Goal: Information Seeking & Learning: Learn about a topic

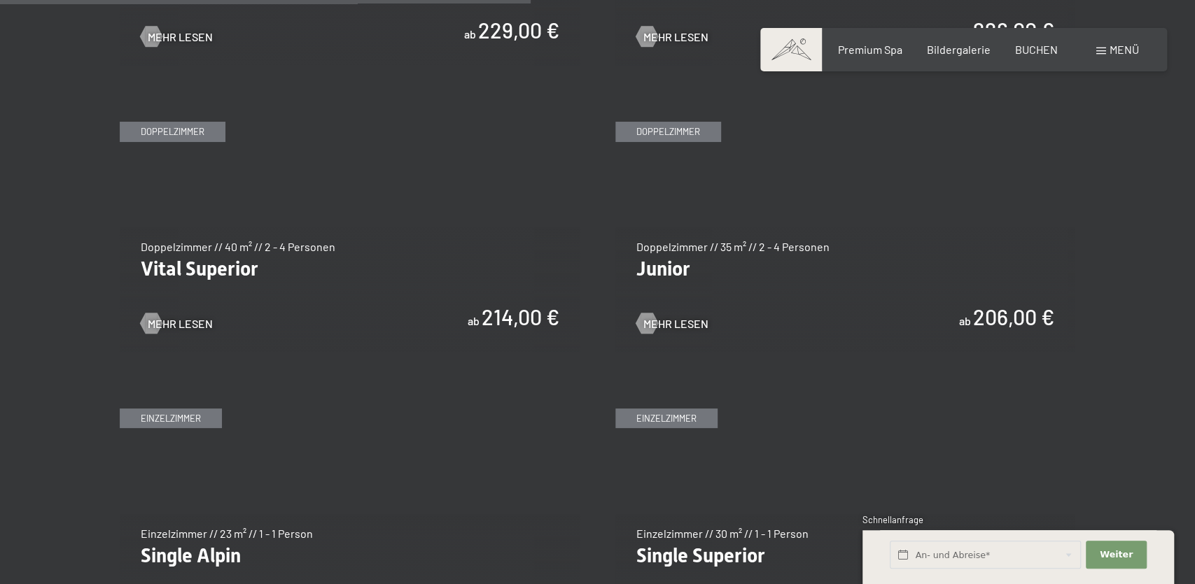
scroll to position [1983, 0]
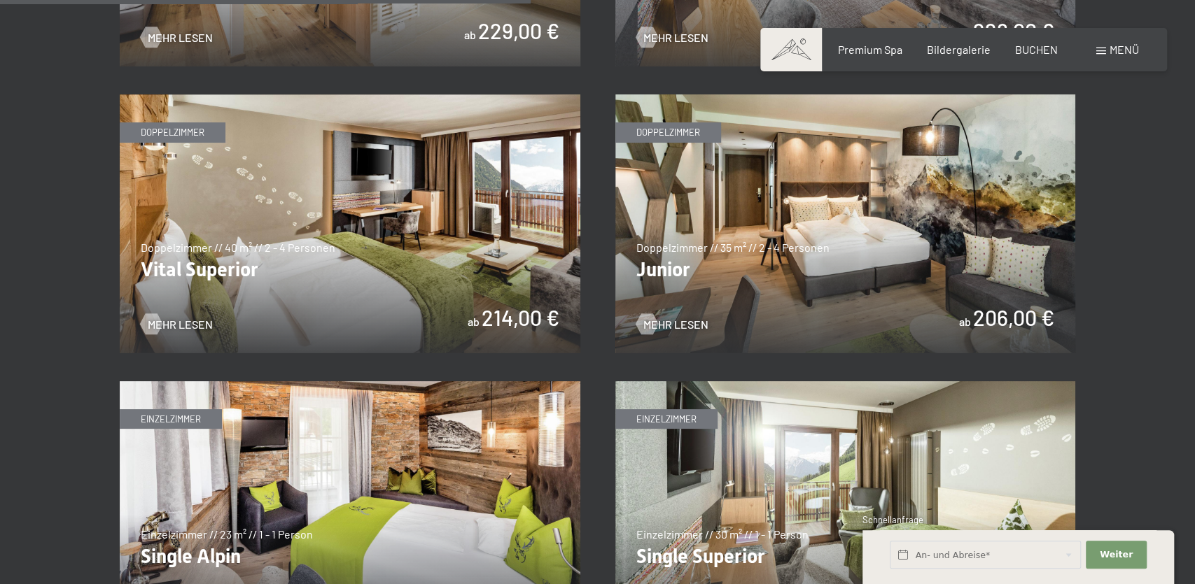
click at [754, 290] on img at bounding box center [845, 223] width 460 height 259
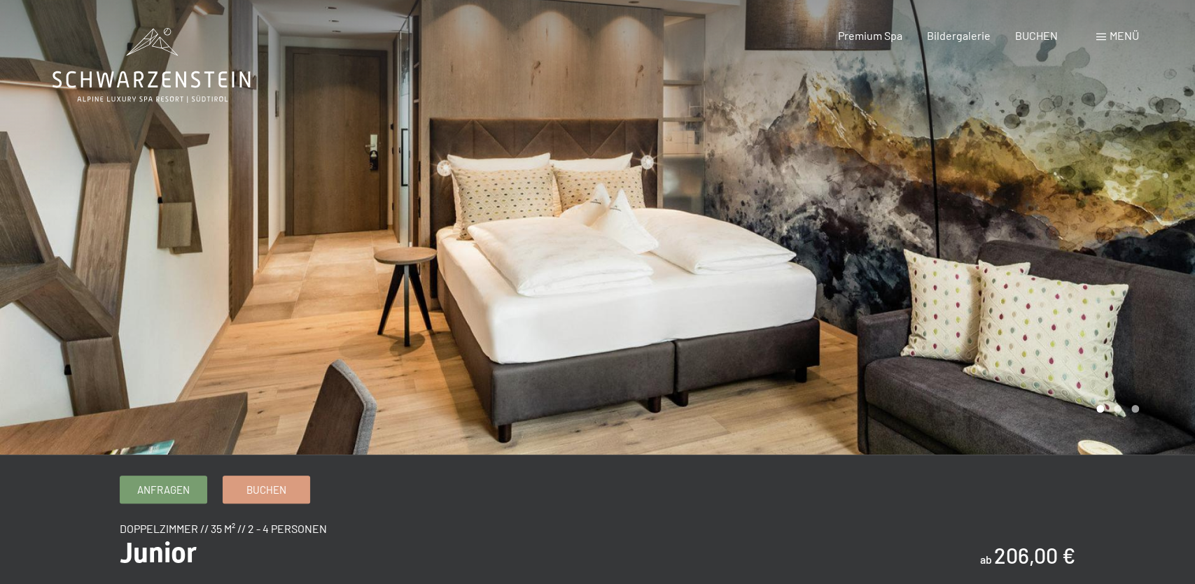
drag, startPoint x: 823, startPoint y: 264, endPoint x: 426, endPoint y: 245, distance: 397.2
click at [426, 455] on div at bounding box center [598, 455] width 1148 height 0
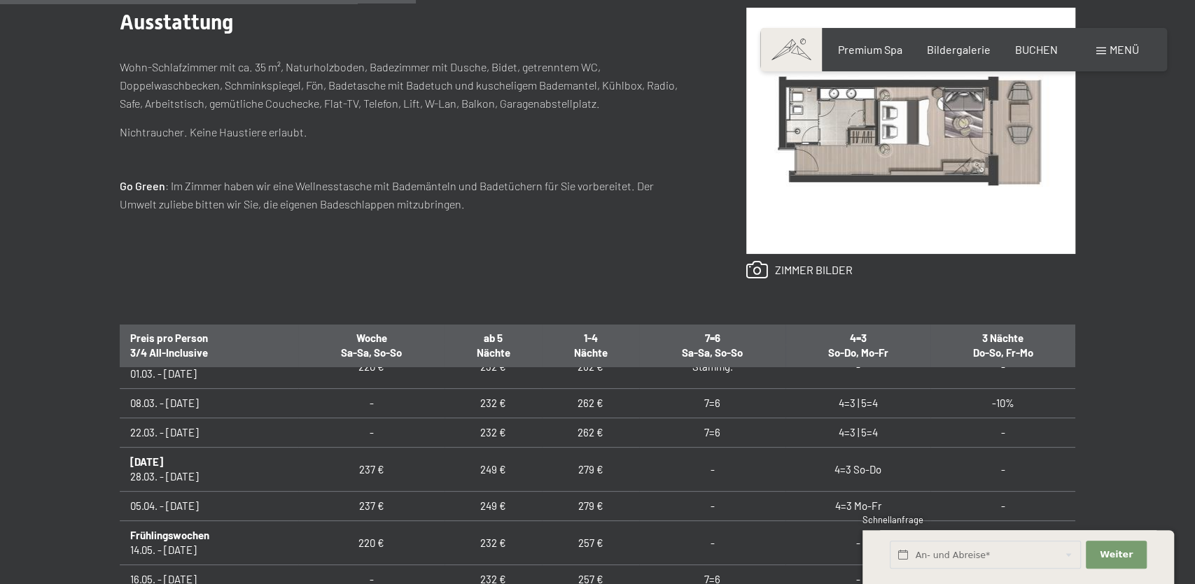
scroll to position [882, 0]
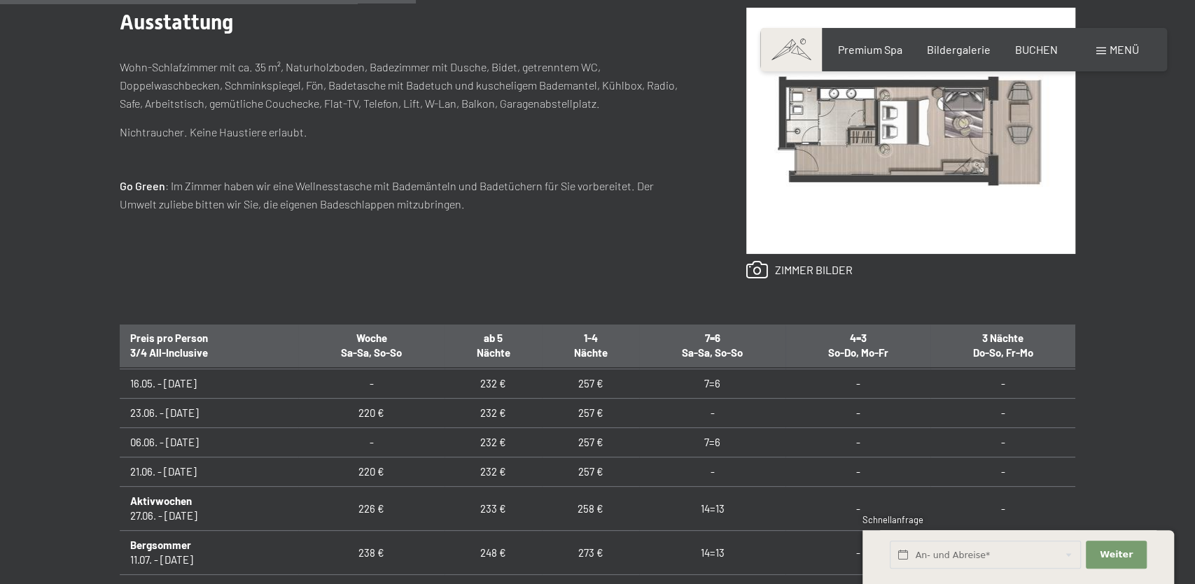
click at [875, 78] on img at bounding box center [910, 131] width 329 height 246
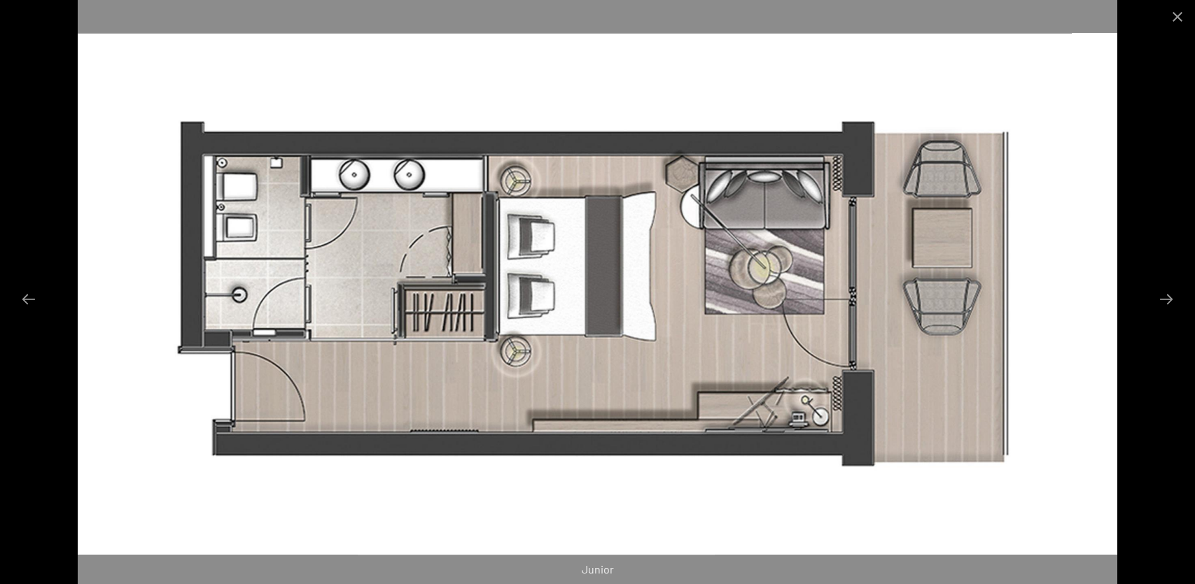
click at [822, 419] on img at bounding box center [597, 292] width 1039 height 584
drag, startPoint x: 771, startPoint y: 217, endPoint x: 888, endPoint y: 152, distance: 134.4
click at [779, 213] on img at bounding box center [597, 292] width 1039 height 584
click at [1185, 26] on button "Close gallery" at bounding box center [1177, 16] width 35 height 33
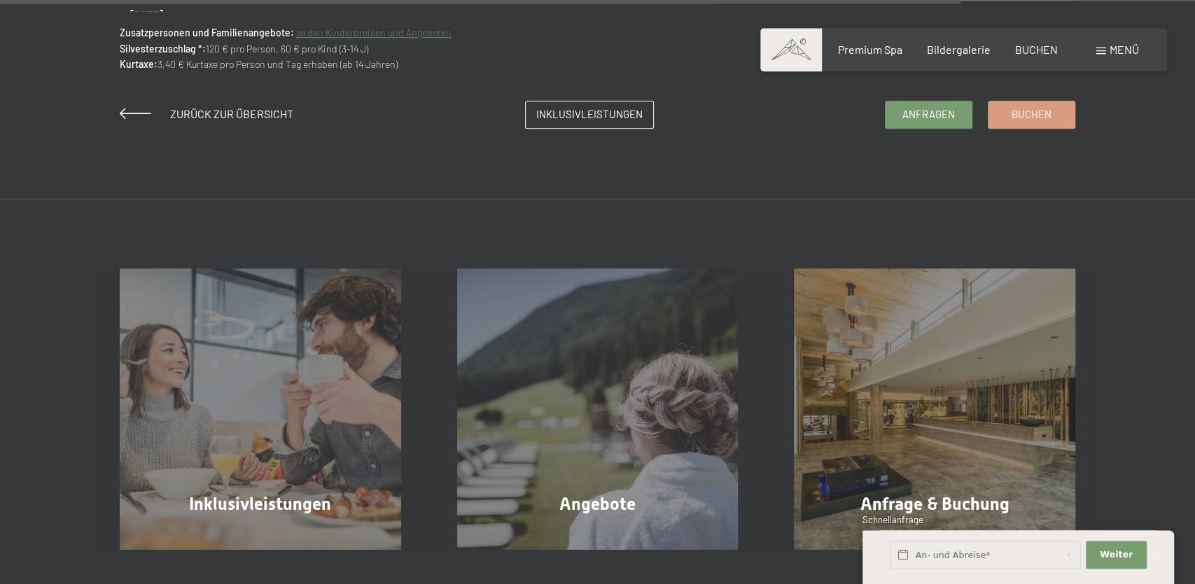
scroll to position [1211, 0]
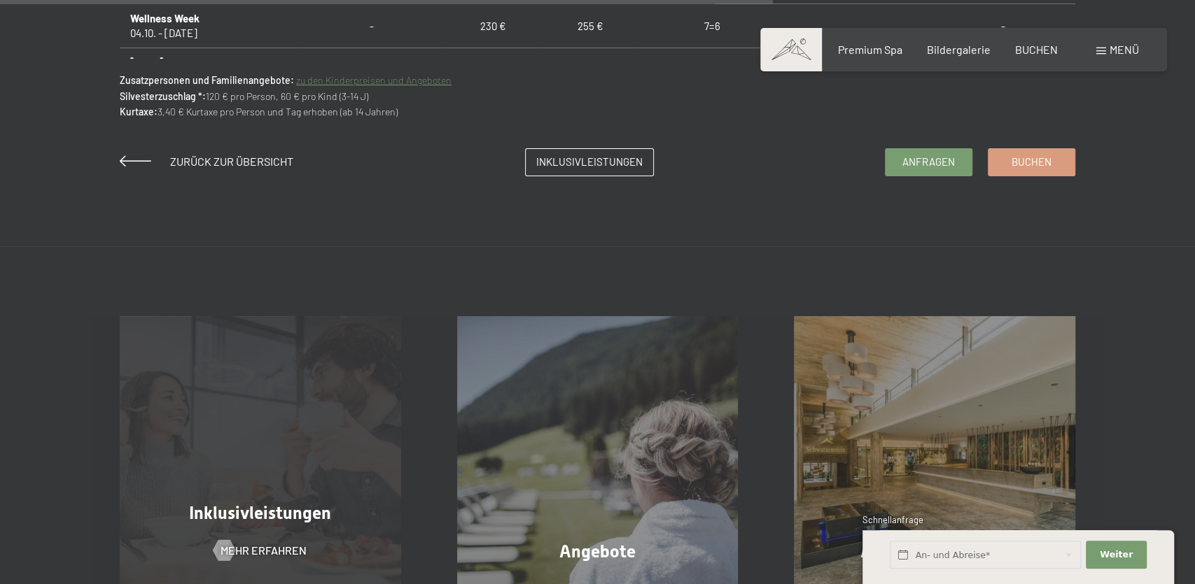
click at [227, 436] on div "Inklusivleistungen Mehr erfahren" at bounding box center [260, 456] width 337 height 281
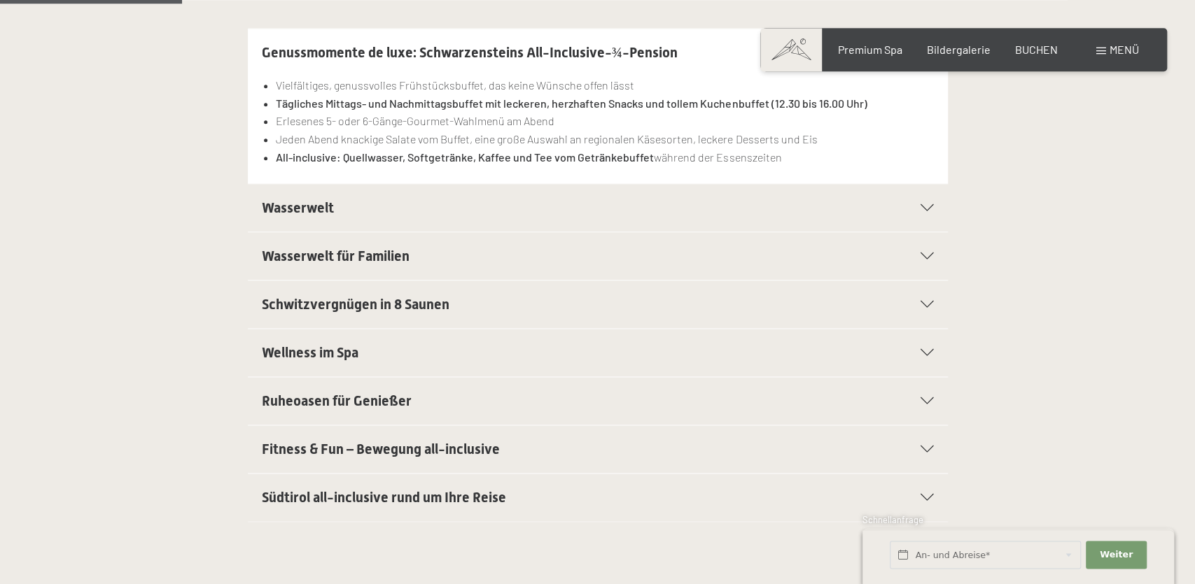
scroll to position [441, 0]
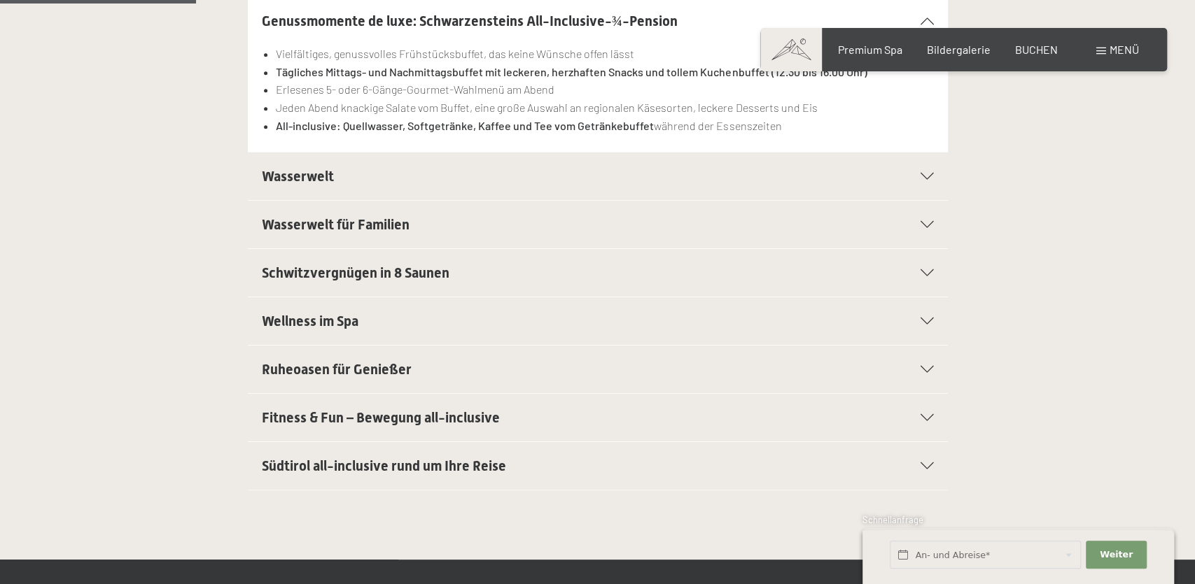
click at [924, 370] on icon at bounding box center [926, 369] width 13 height 7
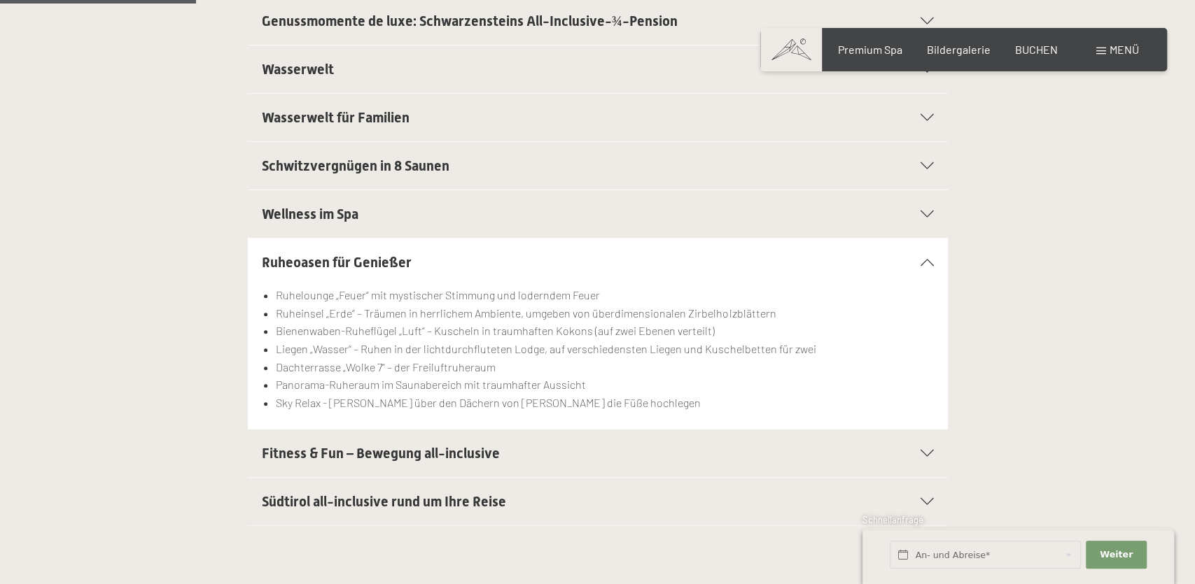
click at [926, 460] on div "Fitness & Fun – Bewegung all-inclusive" at bounding box center [598, 454] width 672 height 48
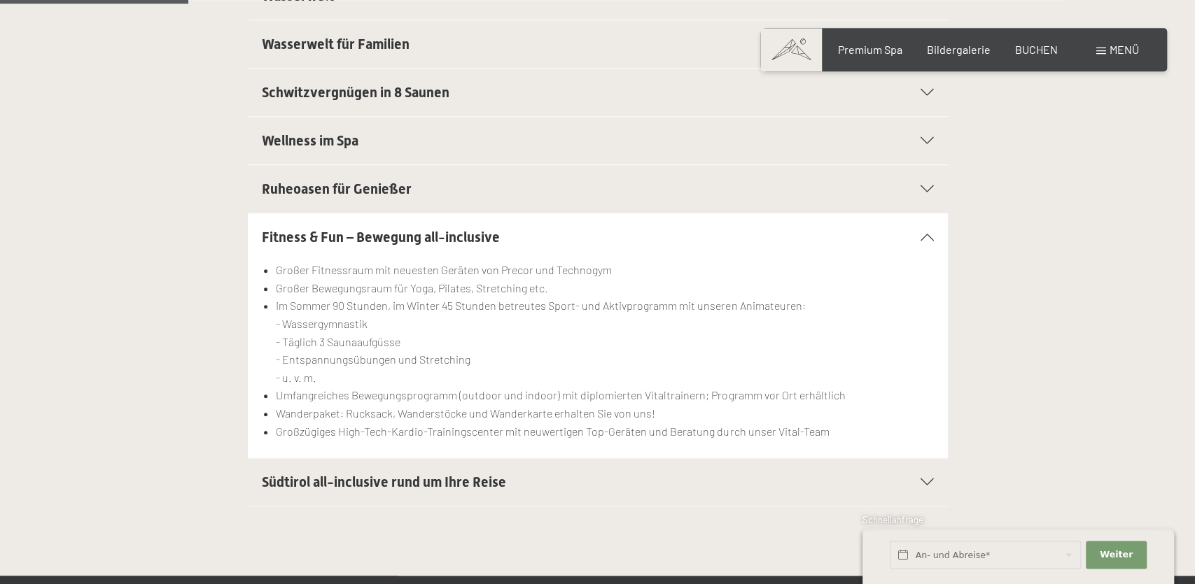
scroll to position [367, 0]
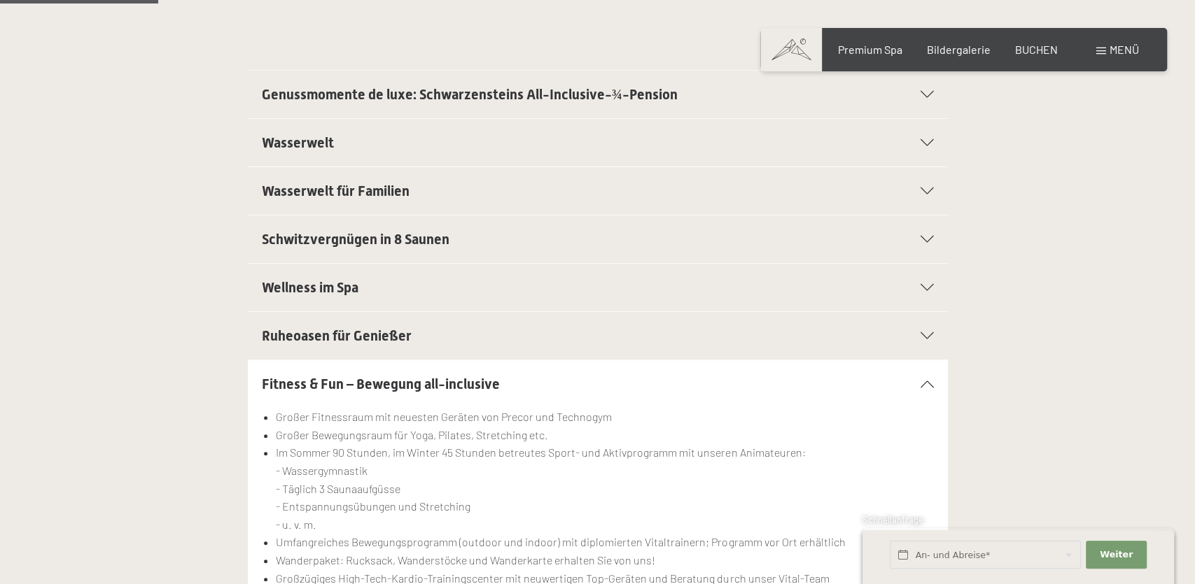
click at [926, 288] on icon at bounding box center [926, 287] width 13 height 7
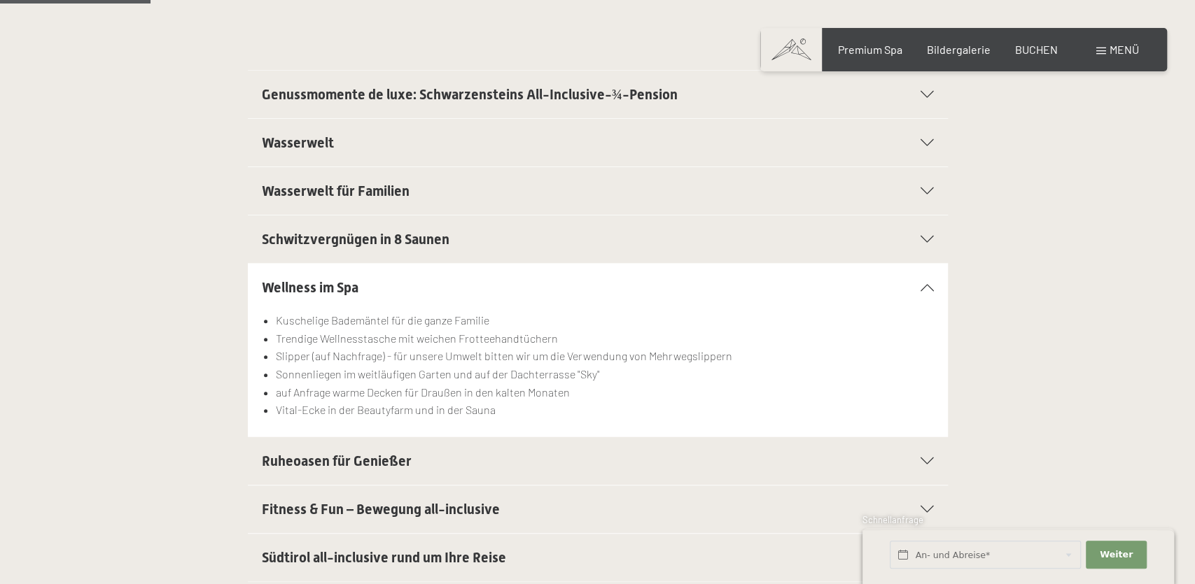
scroll to position [294, 0]
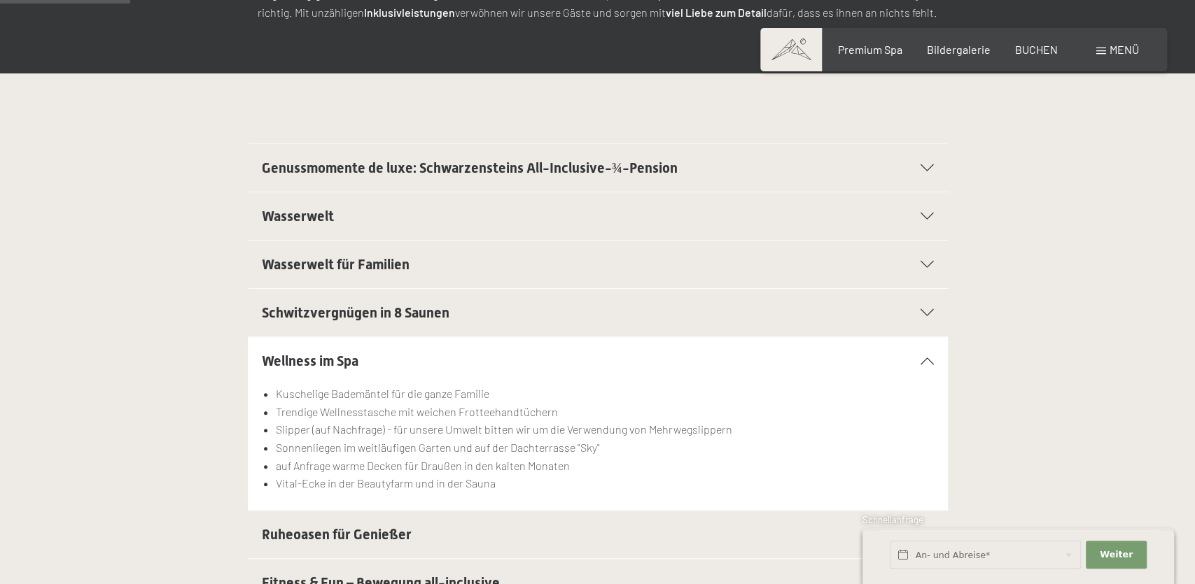
click at [932, 307] on div "Schwitzvergnügen in 8 Saunen" at bounding box center [598, 313] width 672 height 48
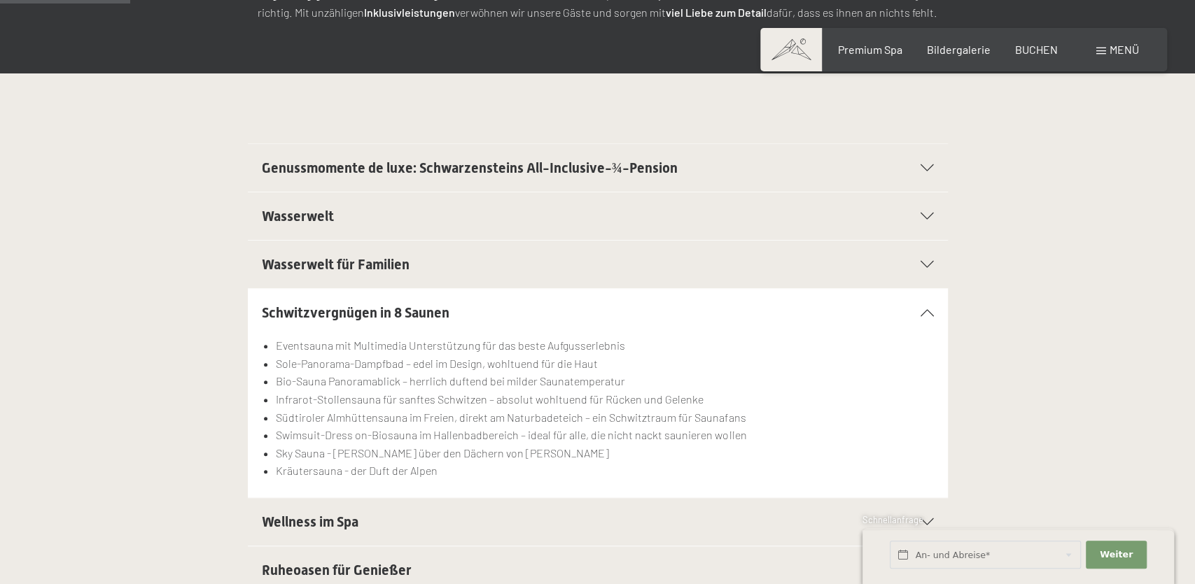
click at [925, 262] on icon at bounding box center [926, 264] width 13 height 7
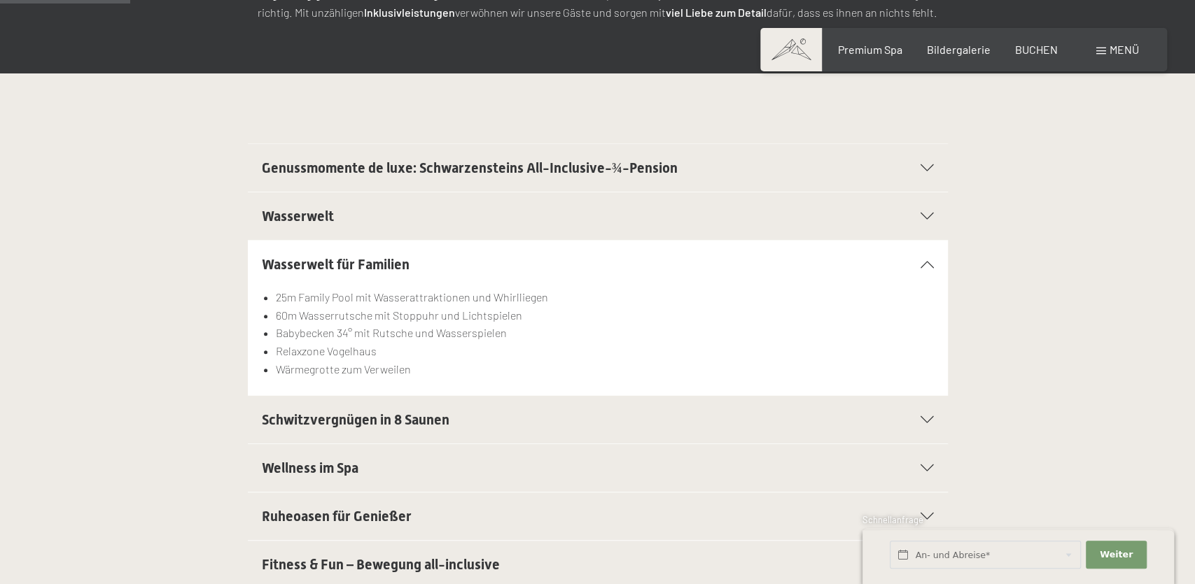
click at [926, 218] on icon at bounding box center [926, 216] width 13 height 7
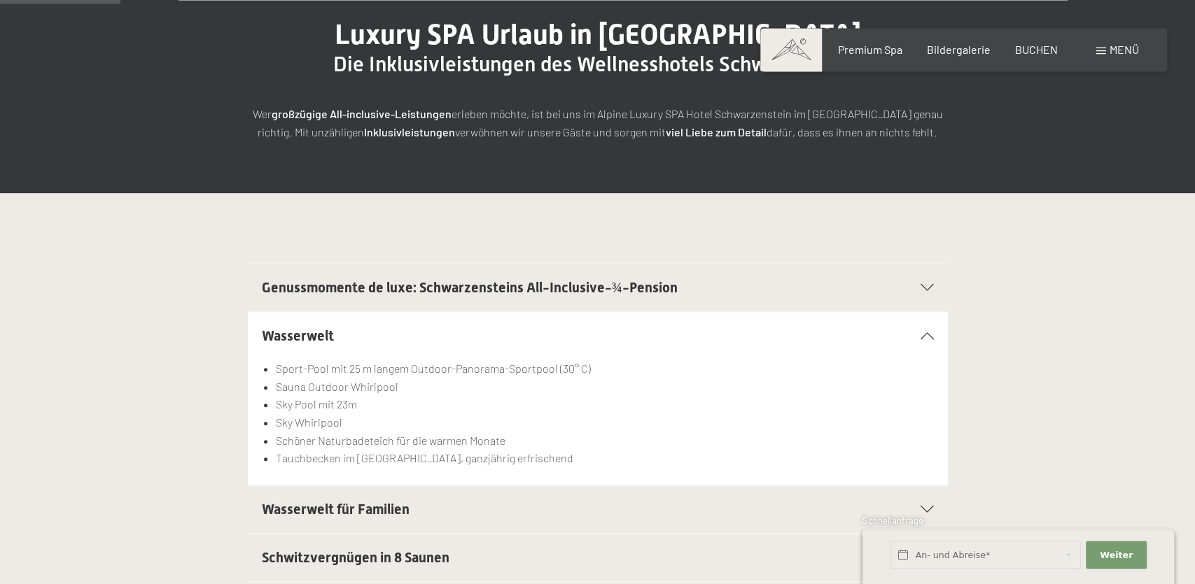
scroll to position [147, 0]
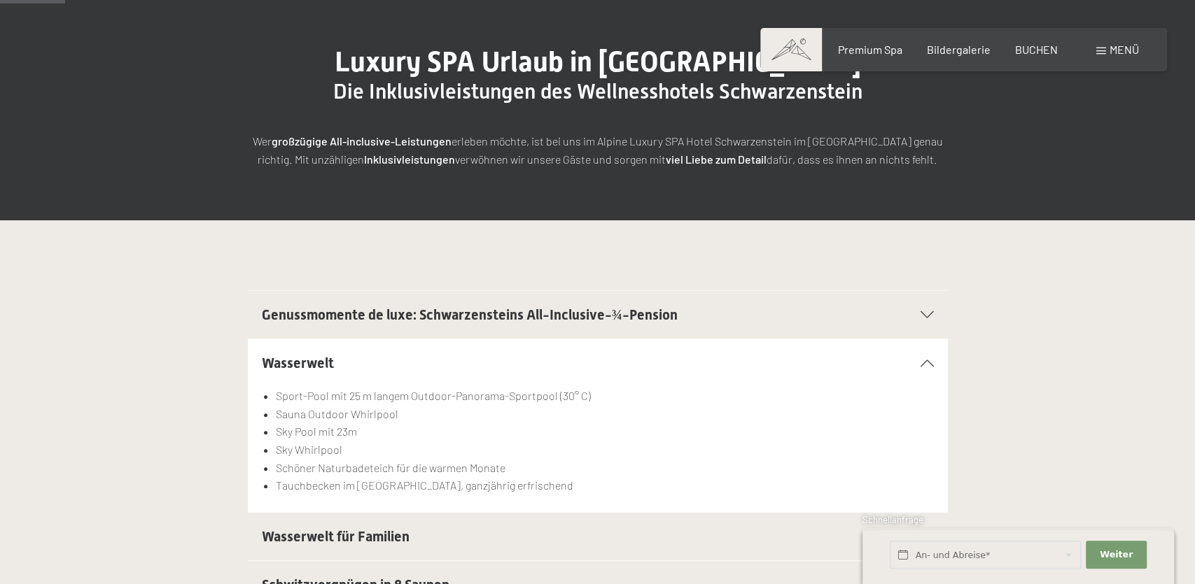
click at [929, 314] on icon at bounding box center [926, 314] width 13 height 7
